Goal: Task Accomplishment & Management: Use online tool/utility

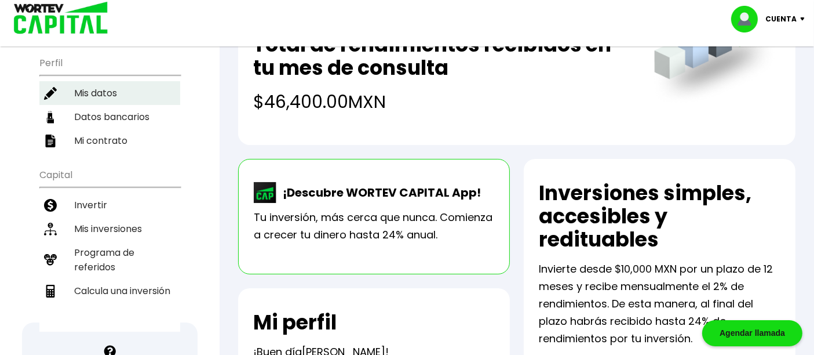
scroll to position [129, 0]
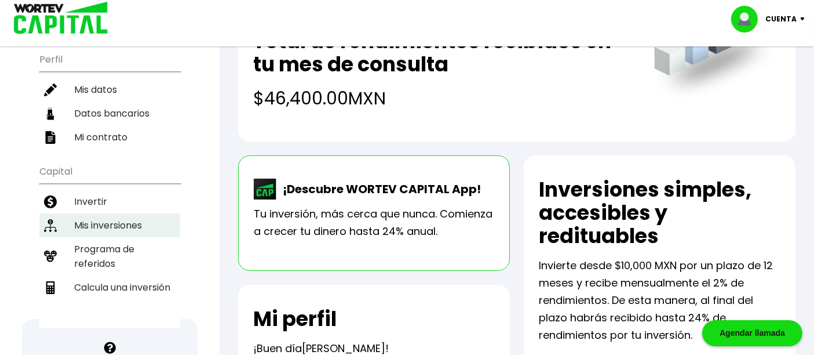
click at [124, 213] on li "Mis inversiones" at bounding box center [109, 225] width 141 height 24
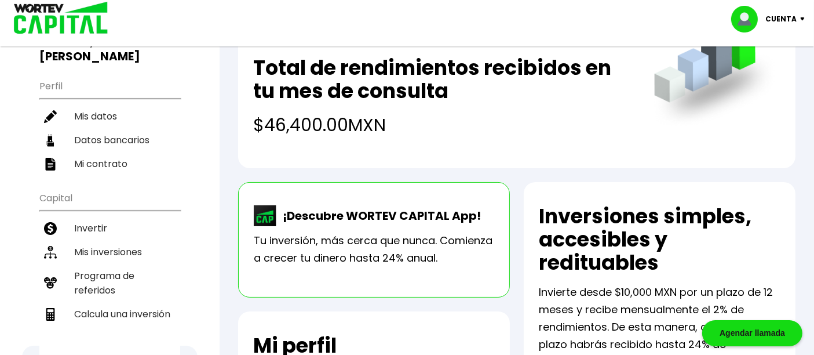
scroll to position [129, 0]
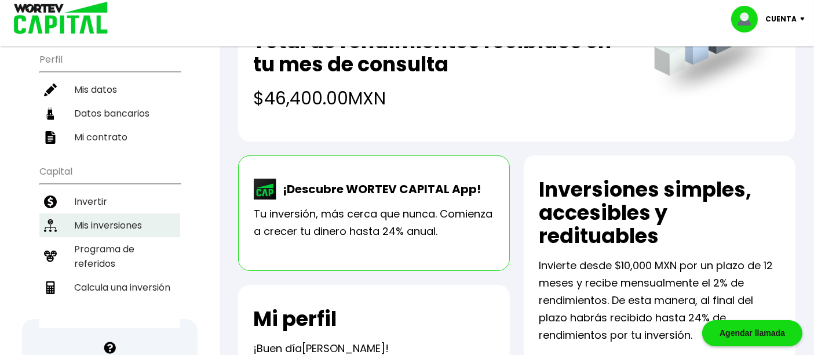
click at [101, 213] on li "Mis inversiones" at bounding box center [109, 225] width 141 height 24
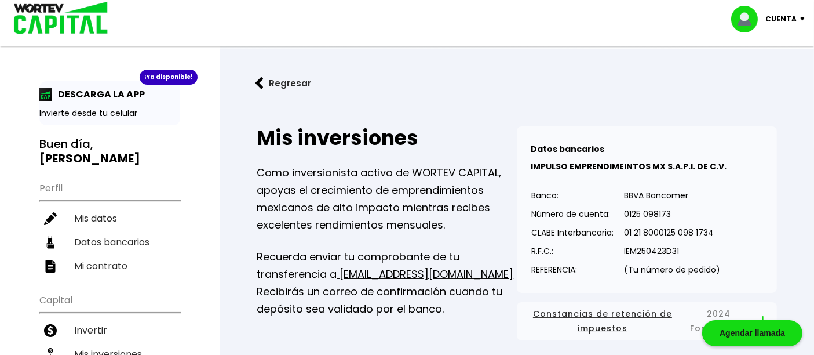
click at [801, 17] on img at bounding box center [805, 18] width 16 height 3
click at [771, 81] on li "Cerrar sesión" at bounding box center [769, 77] width 93 height 24
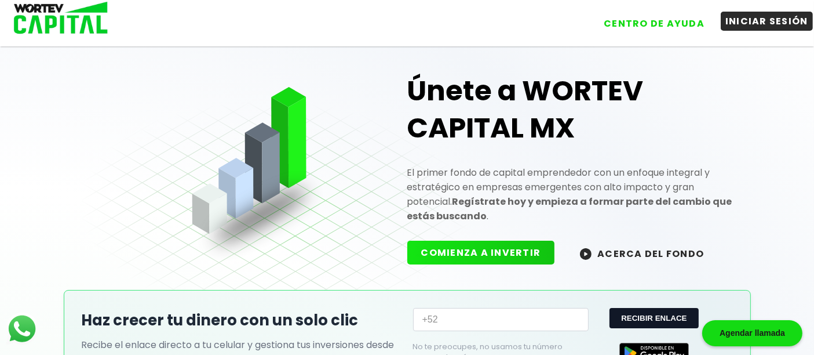
click at [775, 23] on button "INICIAR SESIÓN" at bounding box center [767, 21] width 92 height 19
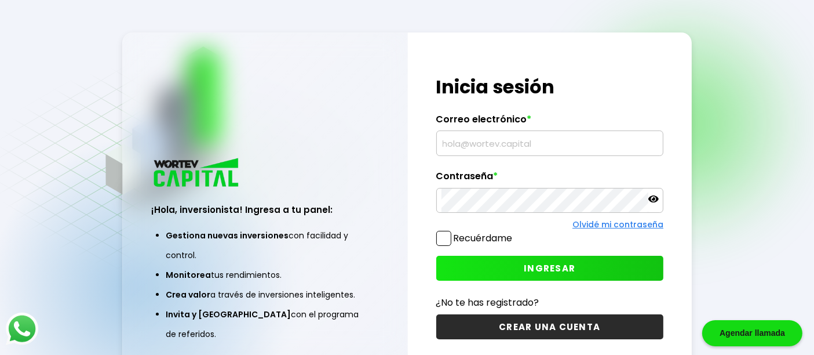
type input "[EMAIL_ADDRESS][DOMAIN_NAME]"
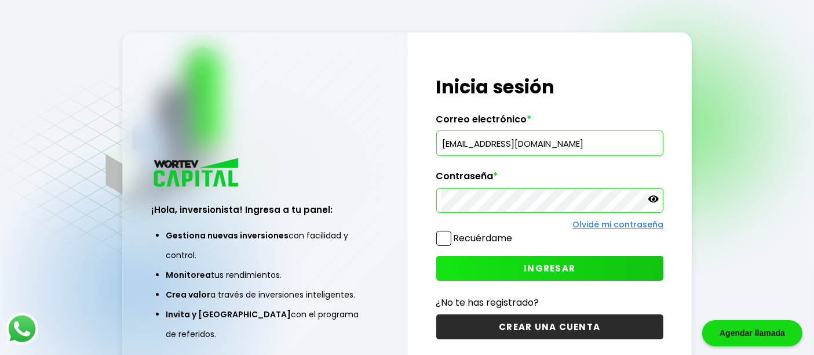
click at [658, 200] on icon at bounding box center [653, 199] width 10 height 10
click at [445, 239] on span at bounding box center [443, 238] width 15 height 15
click at [515, 232] on input "Recuérdame" at bounding box center [515, 232] width 0 height 0
click at [559, 265] on span "INGRESAR" at bounding box center [550, 268] width 52 height 12
click at [725, 223] on div "Regresar ¡Hola, inversionista! Ingresa a tu panel: Gestiona nuevas inversiones …" at bounding box center [407, 206] width 814 height 412
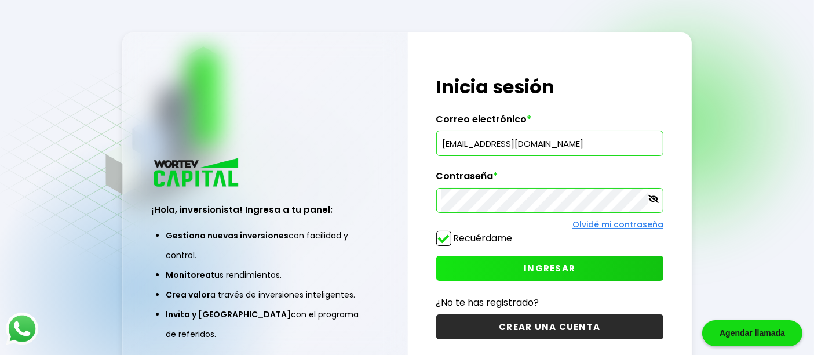
click at [547, 270] on span "INGRESAR" at bounding box center [550, 268] width 52 height 12
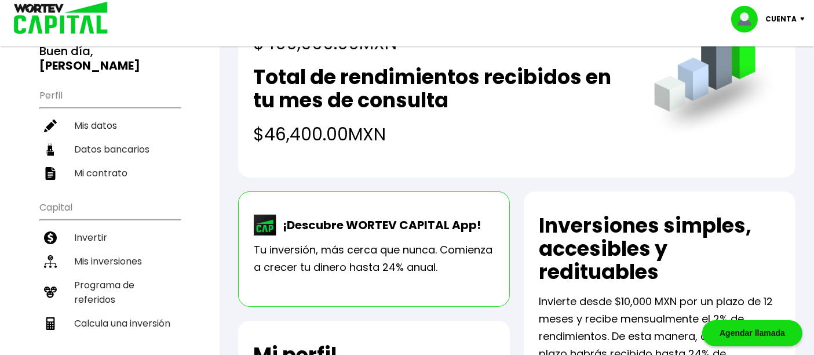
scroll to position [64, 0]
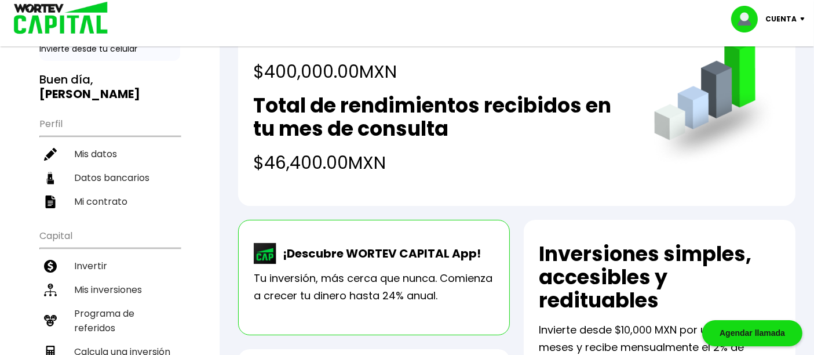
click at [799, 18] on img at bounding box center [805, 18] width 16 height 3
click at [771, 77] on li "Cerrar sesión" at bounding box center [769, 77] width 93 height 24
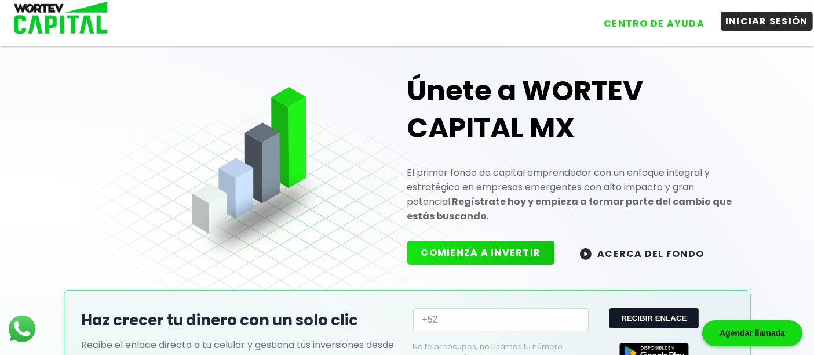
click at [757, 22] on button "INICIAR SESIÓN" at bounding box center [767, 21] width 92 height 19
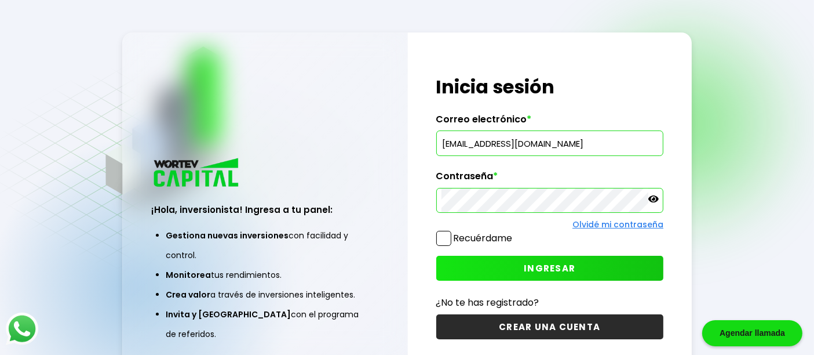
click at [654, 198] on icon at bounding box center [653, 198] width 10 height 7
click at [441, 238] on span at bounding box center [443, 238] width 15 height 15
click at [515, 232] on input "Recuérdame" at bounding box center [515, 232] width 0 height 0
click at [539, 266] on span "INGRESAR" at bounding box center [550, 268] width 52 height 12
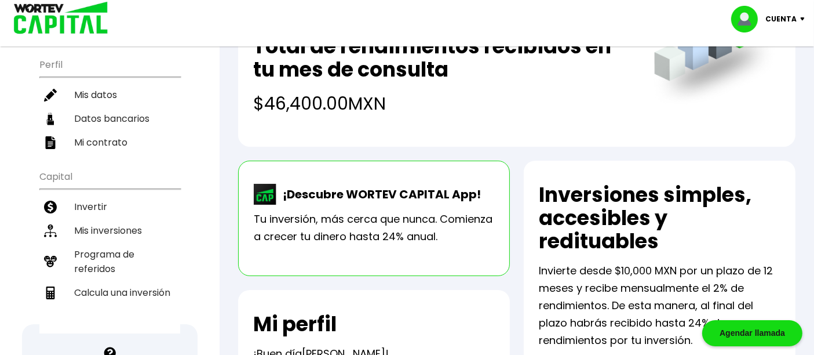
scroll to position [129, 0]
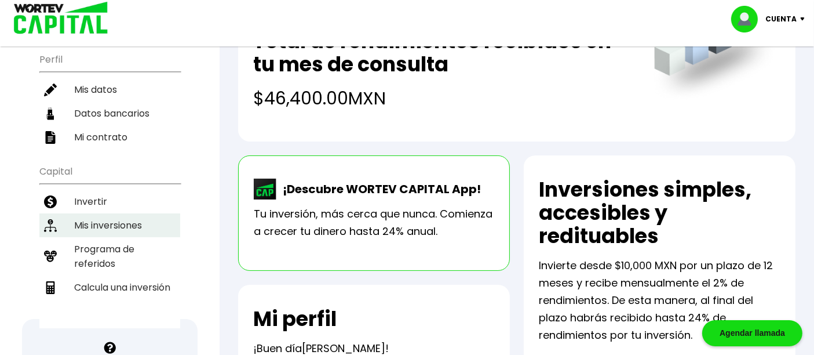
click at [101, 213] on li "Mis inversiones" at bounding box center [109, 225] width 141 height 24
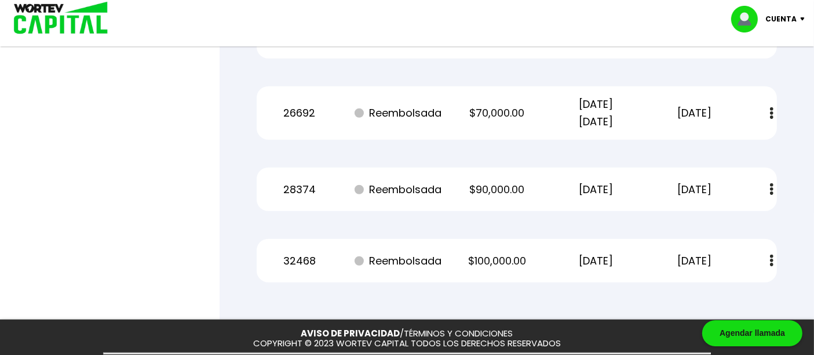
scroll to position [837, 0]
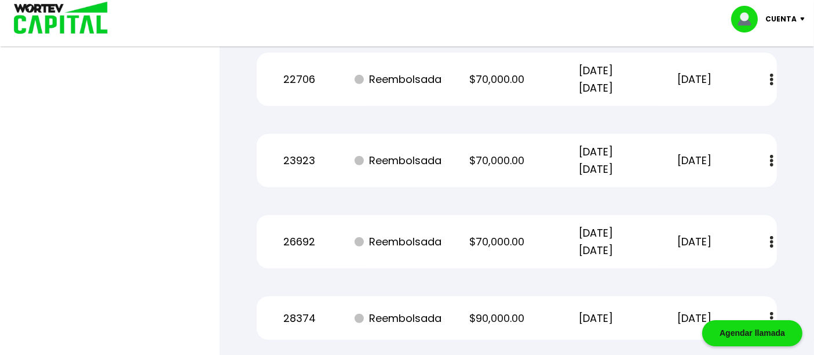
click at [774, 159] on button at bounding box center [772, 160] width 16 height 25
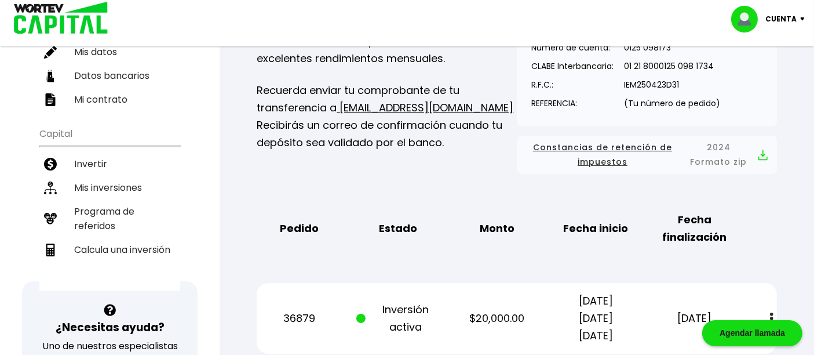
scroll to position [161, 0]
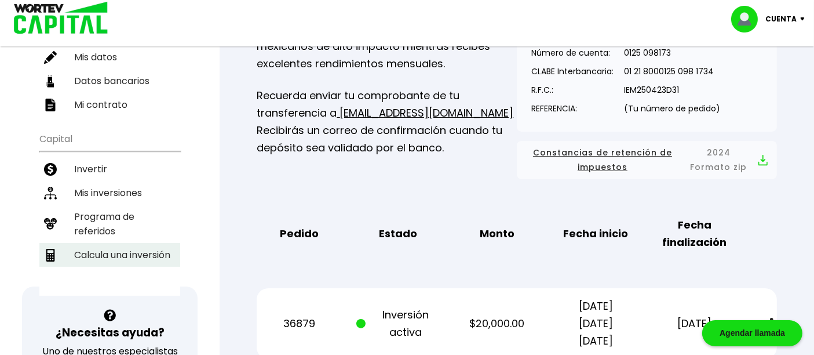
click at [158, 243] on li "Calcula una inversión" at bounding box center [109, 255] width 141 height 24
select select "1"
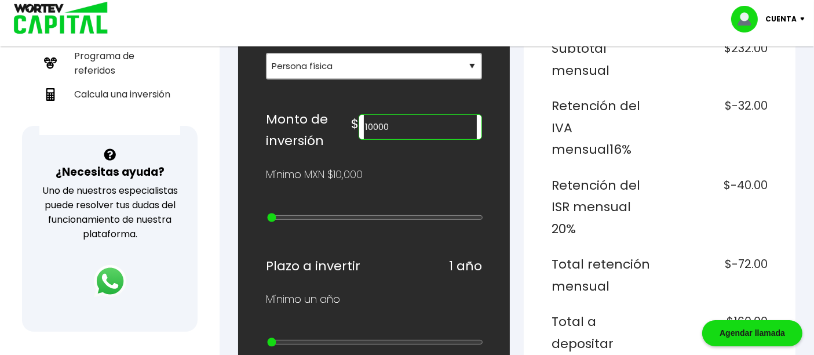
scroll to position [193, 0]
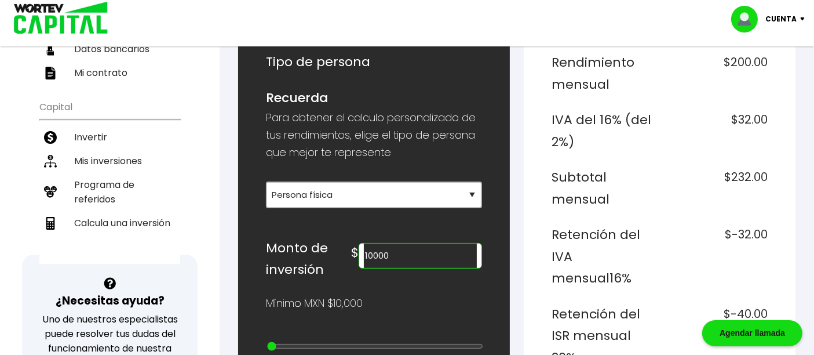
click at [407, 255] on input "10000" at bounding box center [420, 255] width 113 height 24
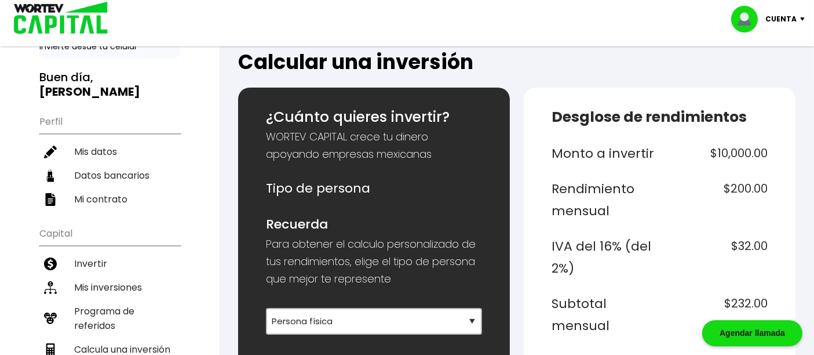
scroll to position [0, 0]
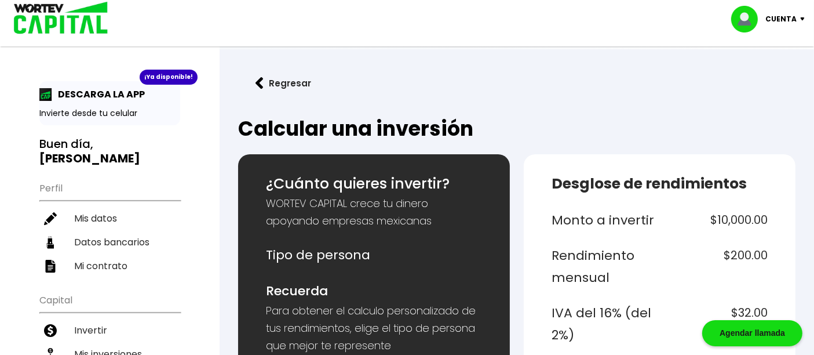
click at [791, 19] on p "Cuenta" at bounding box center [781, 18] width 31 height 17
click at [764, 80] on li "Cerrar sesión" at bounding box center [769, 77] width 93 height 24
